Goal: Information Seeking & Learning: Compare options

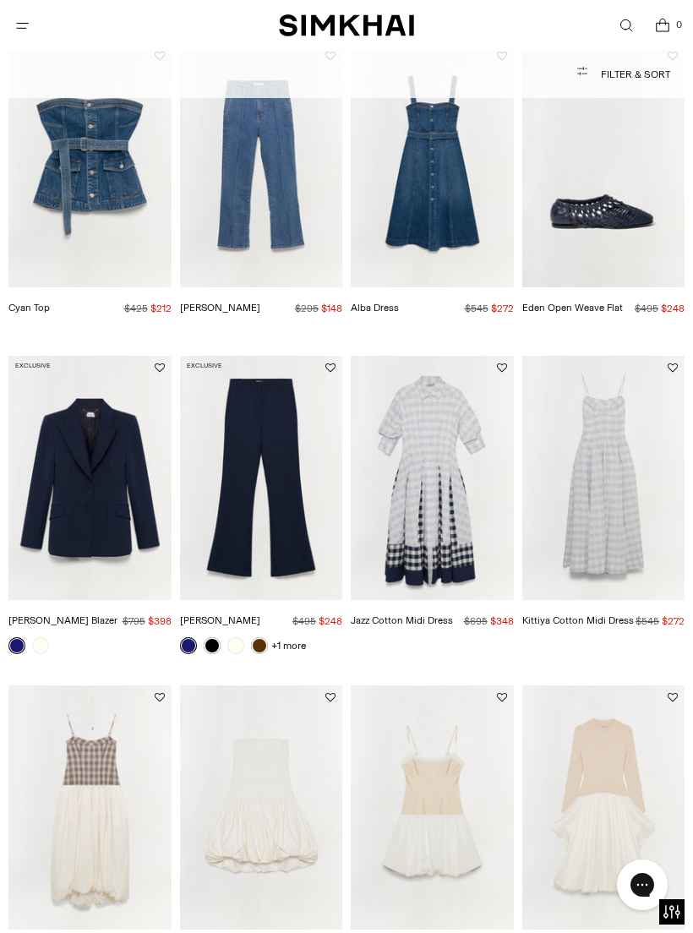
scroll to position [134, 0]
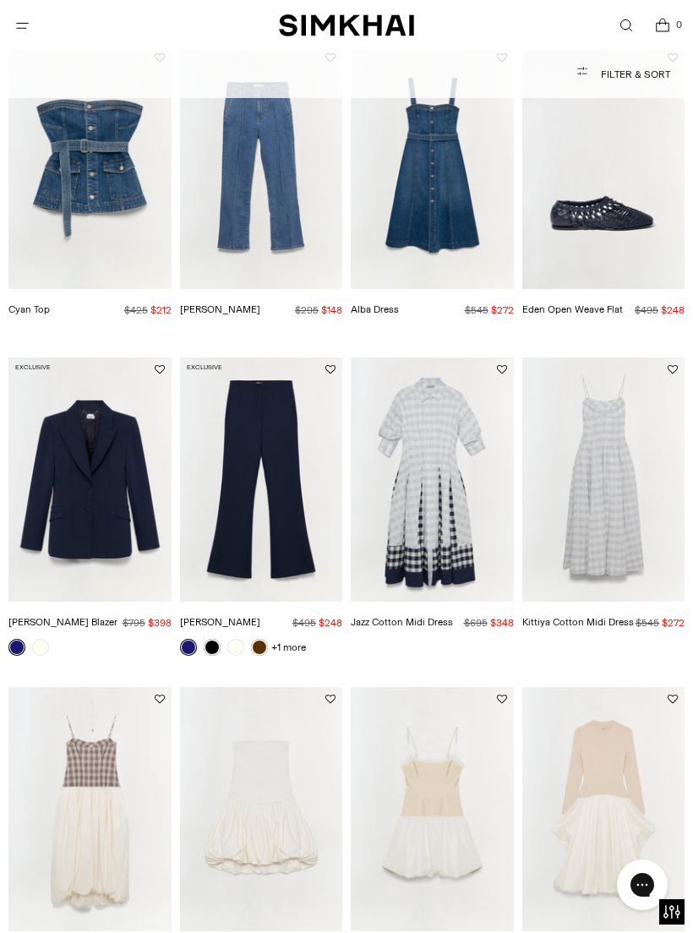
click at [455, 592] on img "Jazz Cotton Midi Dress" at bounding box center [432, 479] width 163 height 244
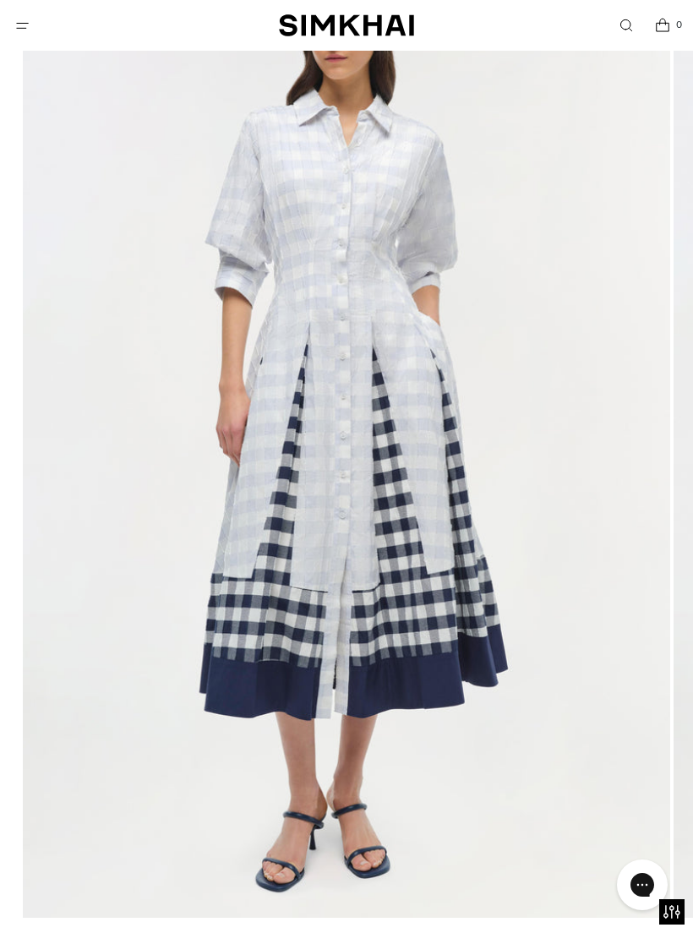
scroll to position [214, 0]
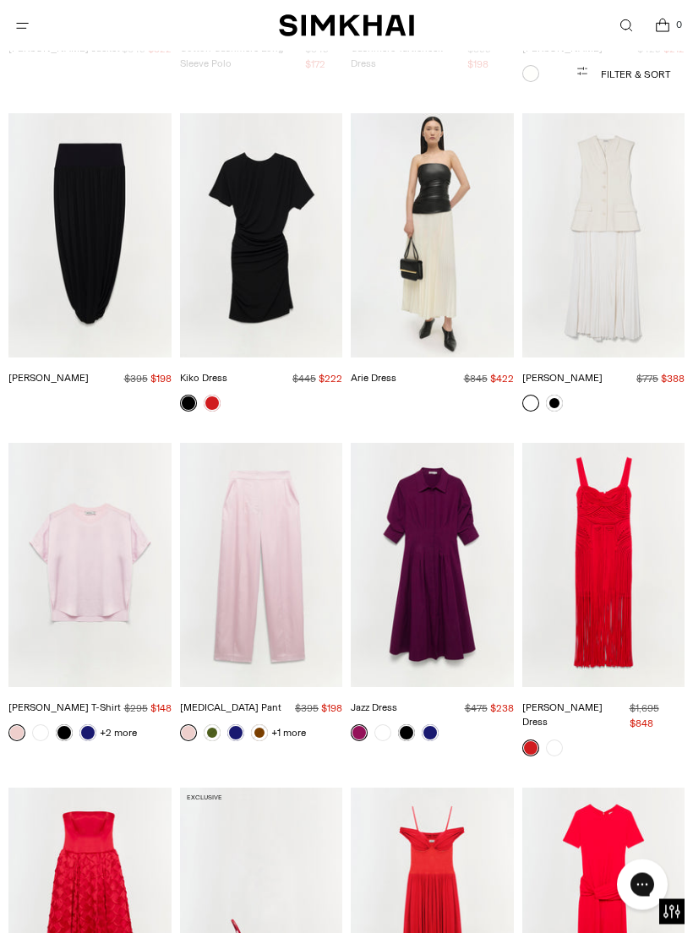
scroll to position [13724, 0]
click at [450, 463] on img "Jazz Dress" at bounding box center [432, 564] width 163 height 244
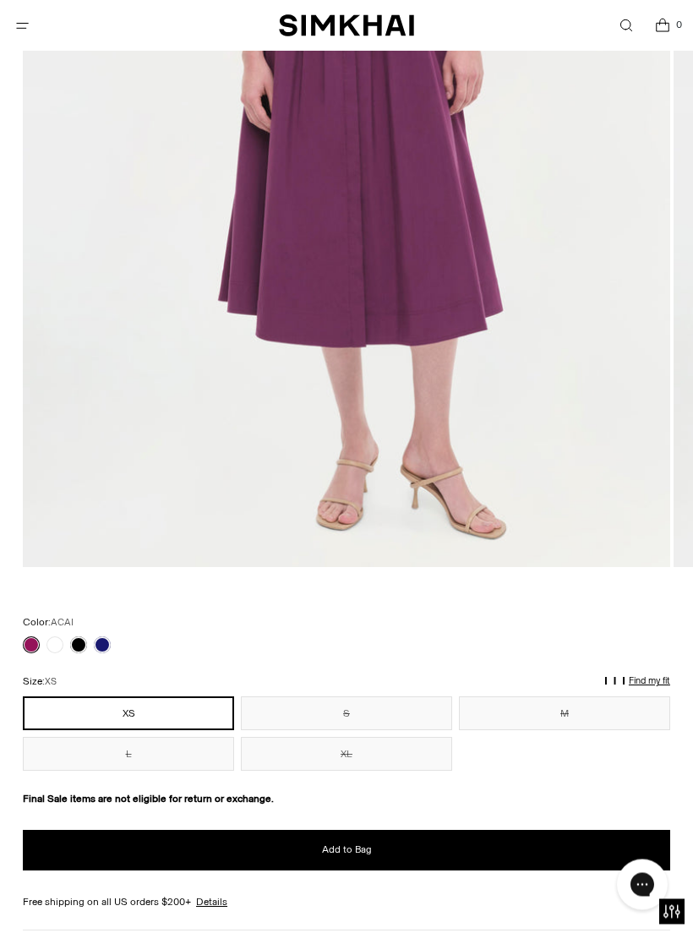
scroll to position [585, 0]
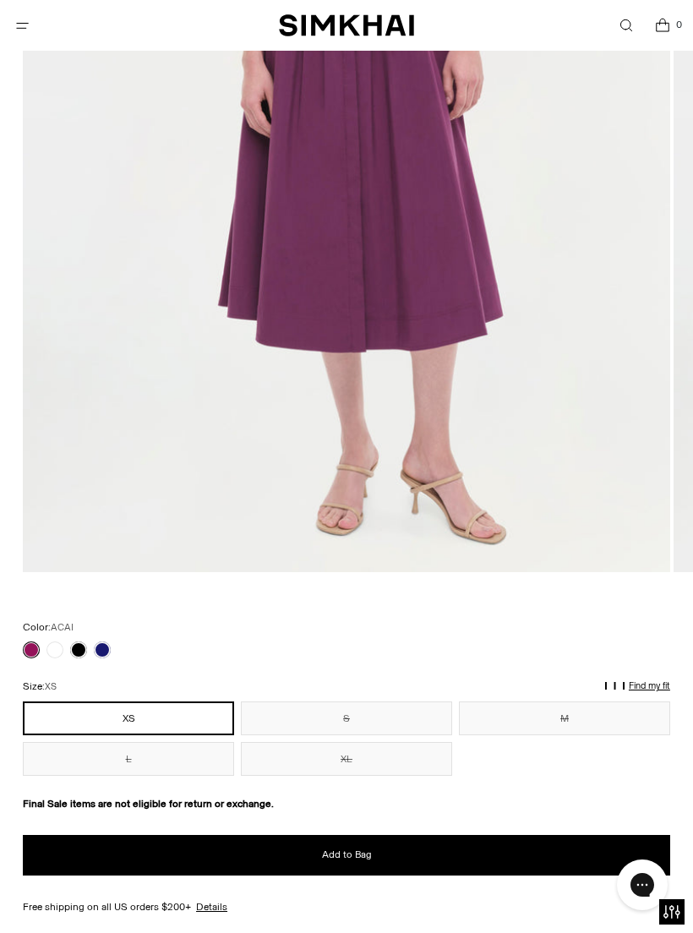
click at [61, 644] on link at bounding box center [54, 649] width 17 height 17
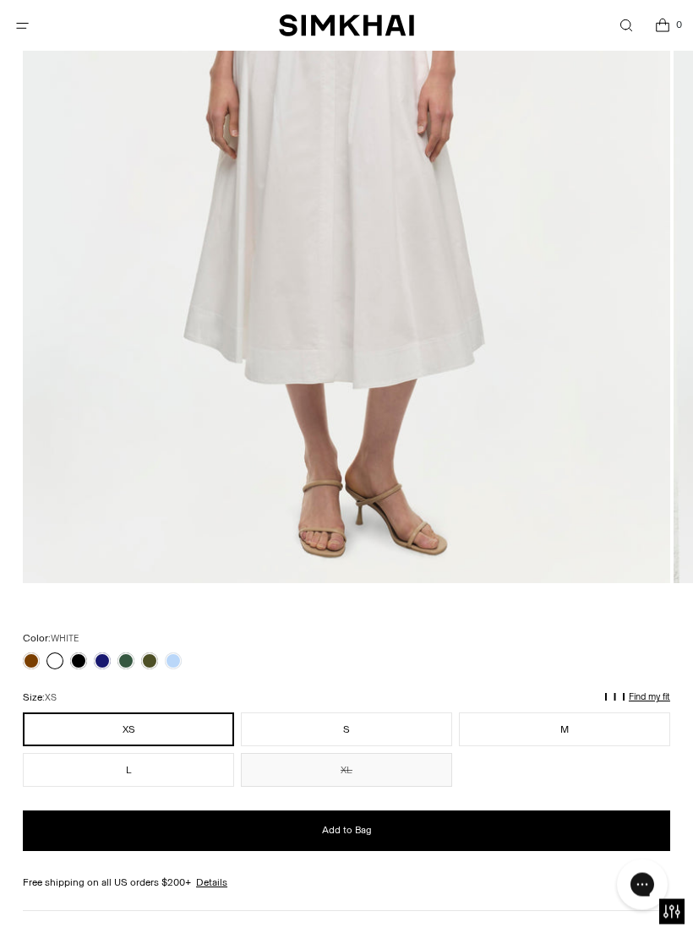
scroll to position [574, 0]
click at [109, 658] on link at bounding box center [102, 660] width 17 height 17
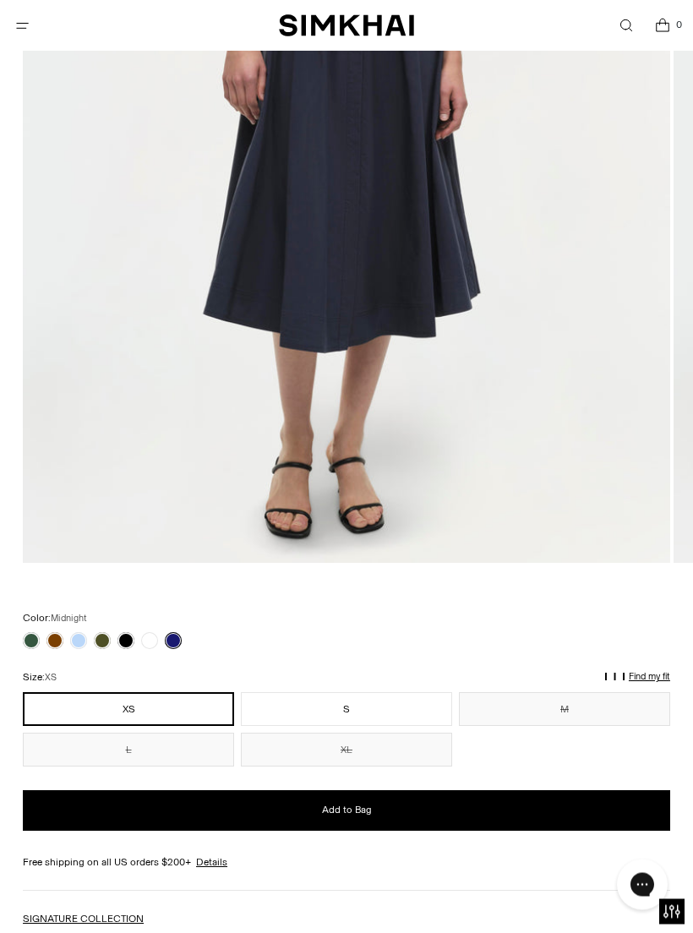
scroll to position [594, 0]
click at [48, 646] on link at bounding box center [54, 640] width 17 height 17
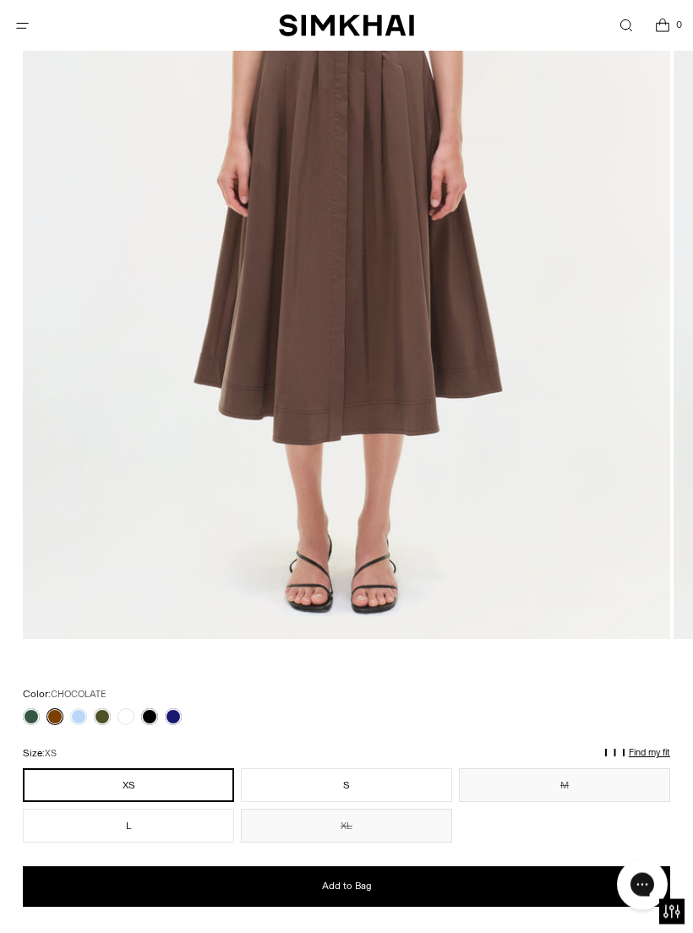
scroll to position [518, 0]
click at [34, 722] on link at bounding box center [31, 716] width 17 height 17
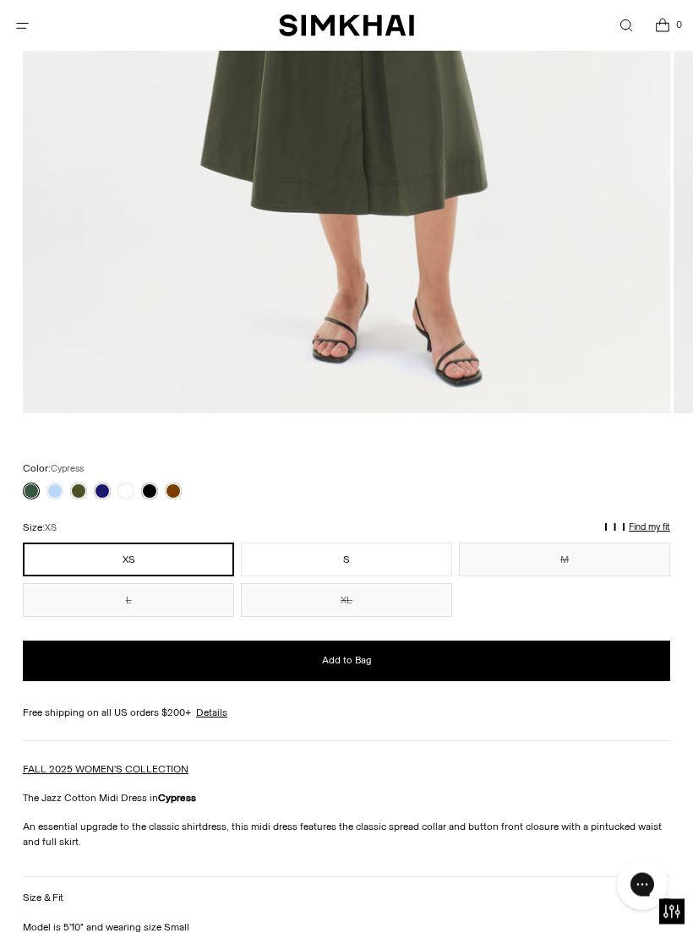
scroll to position [744, 0]
click at [181, 487] on link at bounding box center [173, 490] width 17 height 17
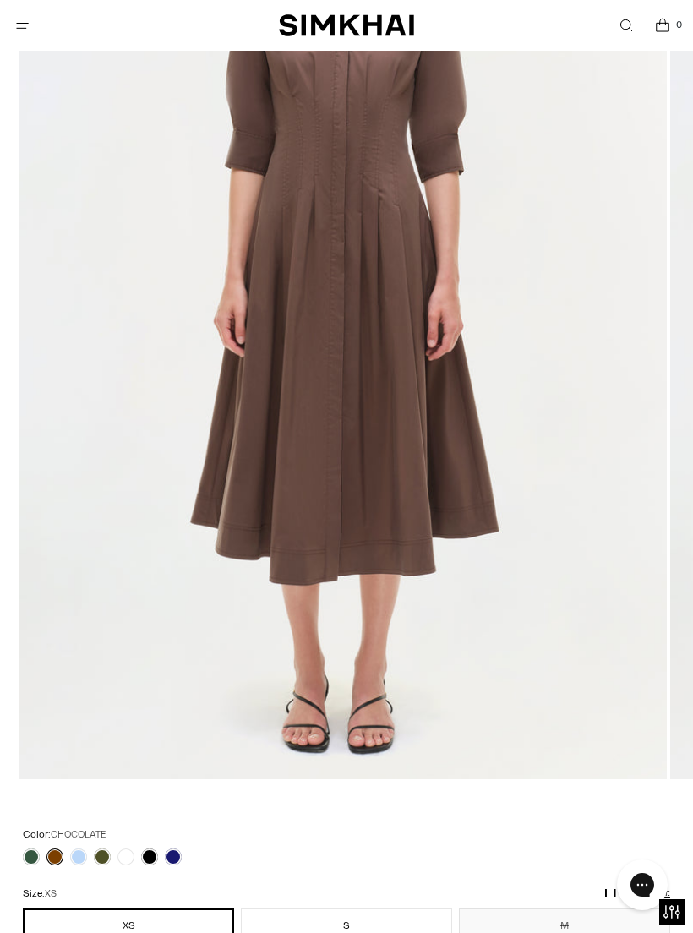
scroll to position [376, 0]
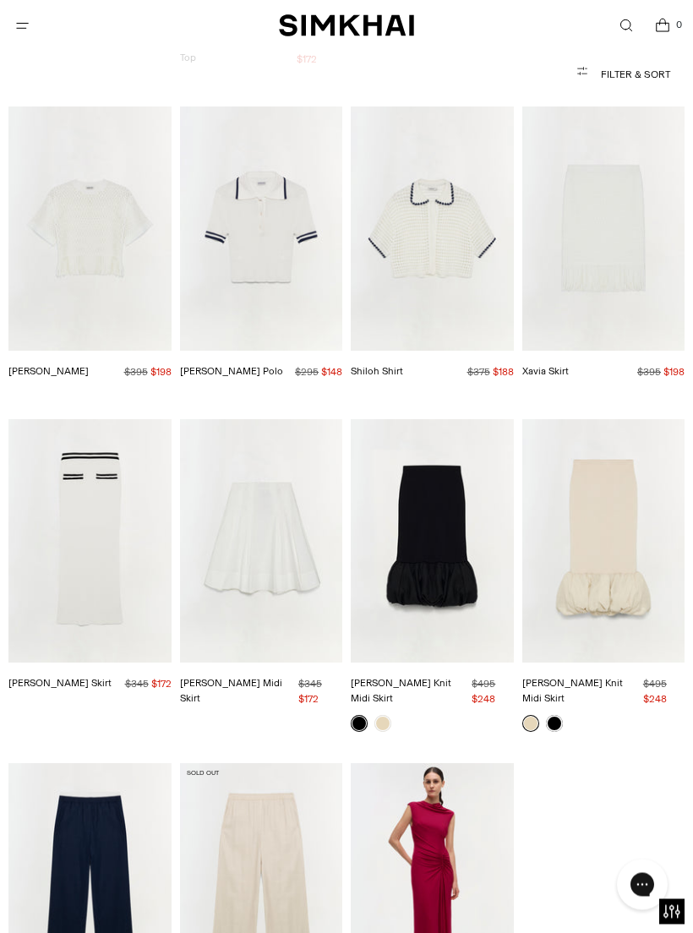
scroll to position [36262, 0]
